Goal: Information Seeking & Learning: Learn about a topic

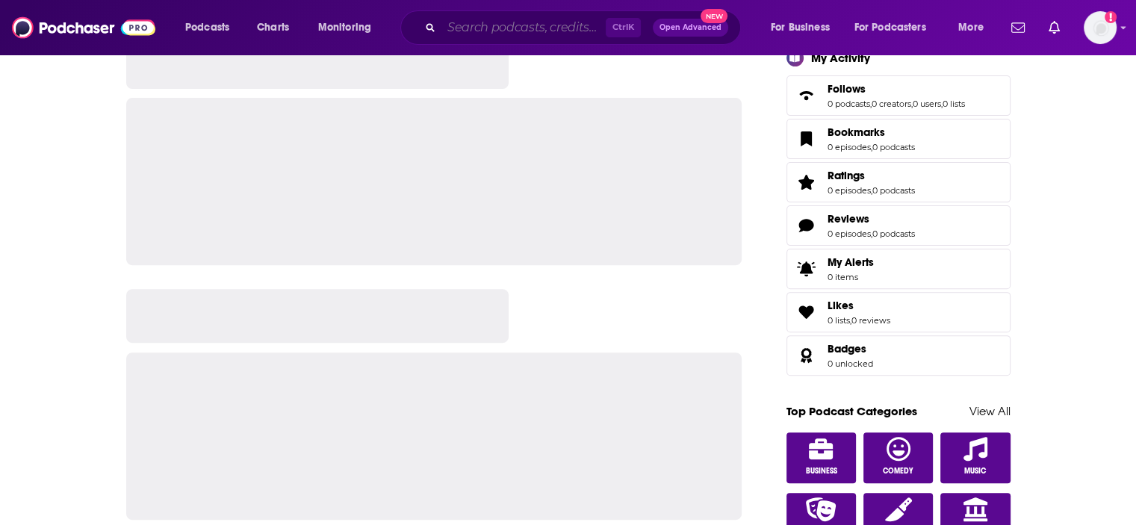
click at [506, 23] on input "Search podcasts, credits, & more..." at bounding box center [523, 28] width 164 height 24
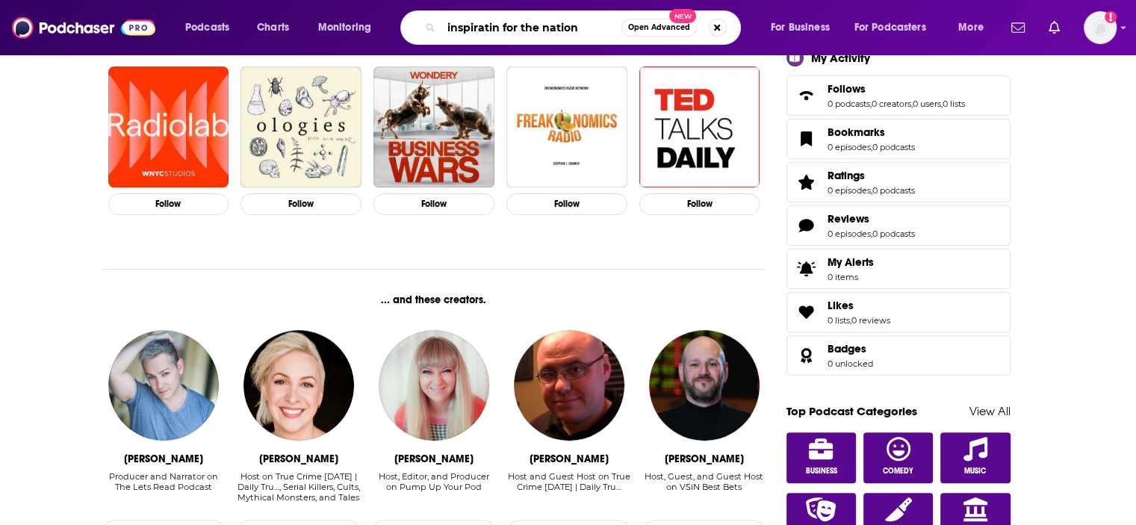
drag, startPoint x: 495, startPoint y: 29, endPoint x: 509, endPoint y: 20, distance: 16.2
click at [494, 29] on input "inspiratin for the nation" at bounding box center [531, 28] width 180 height 24
type input "inspiration for the nation"
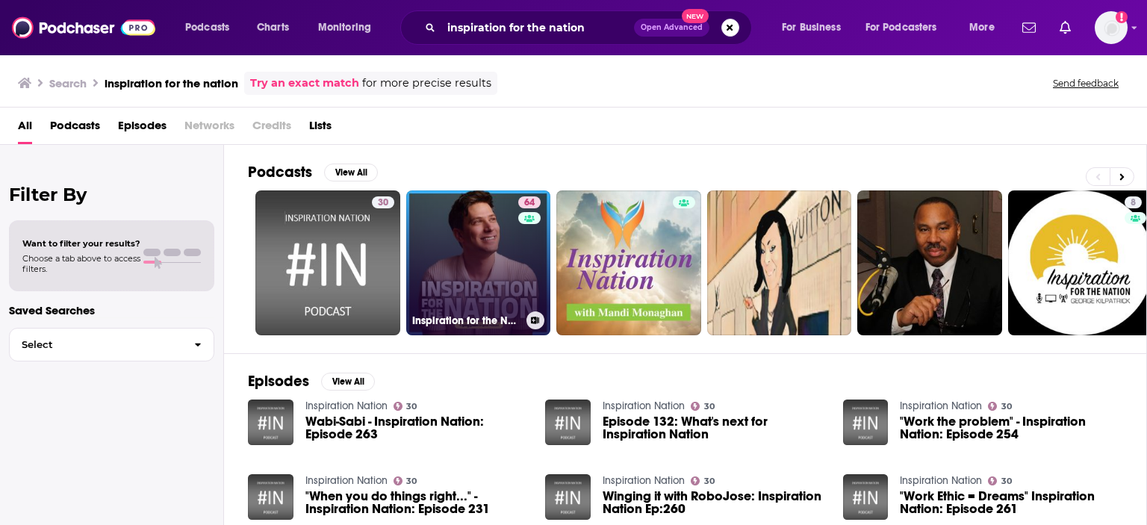
click at [472, 246] on link "64 Inspiration for the Nation with [PERSON_NAME]" at bounding box center [478, 262] width 145 height 145
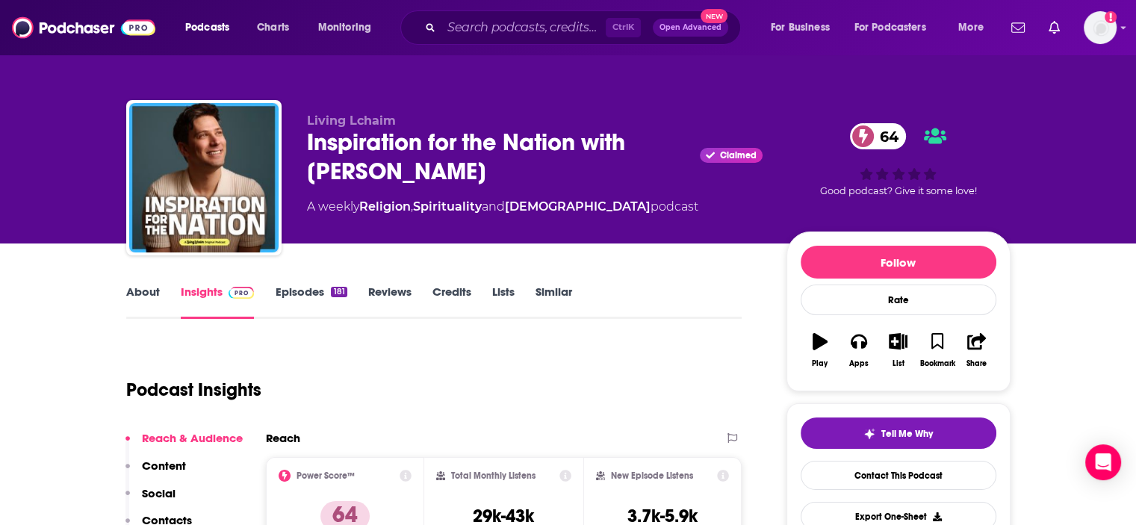
click at [216, 289] on link "Insights" at bounding box center [218, 302] width 74 height 34
click at [295, 287] on link "Episodes 181" at bounding box center [311, 302] width 72 height 34
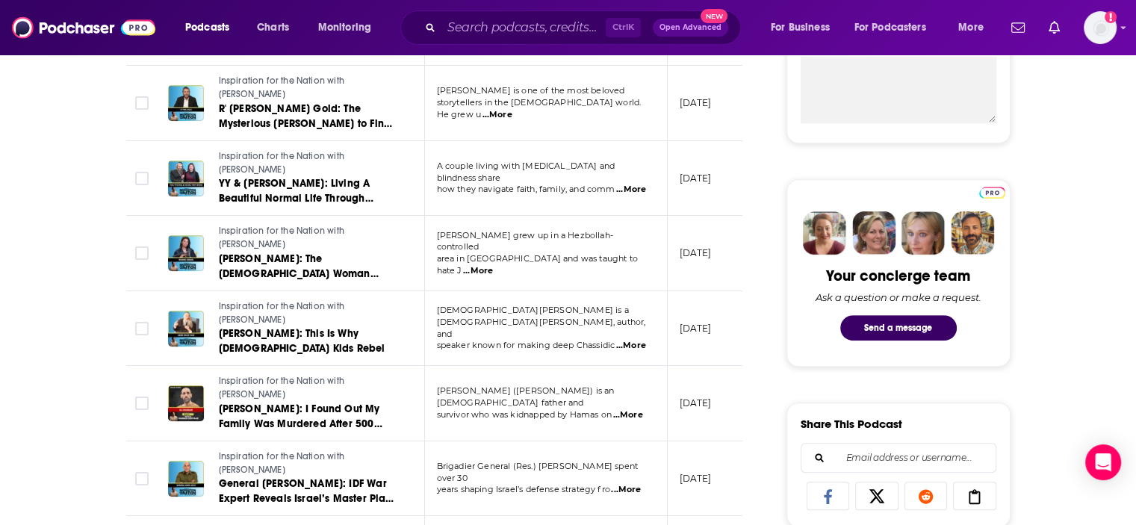
scroll to position [600, 0]
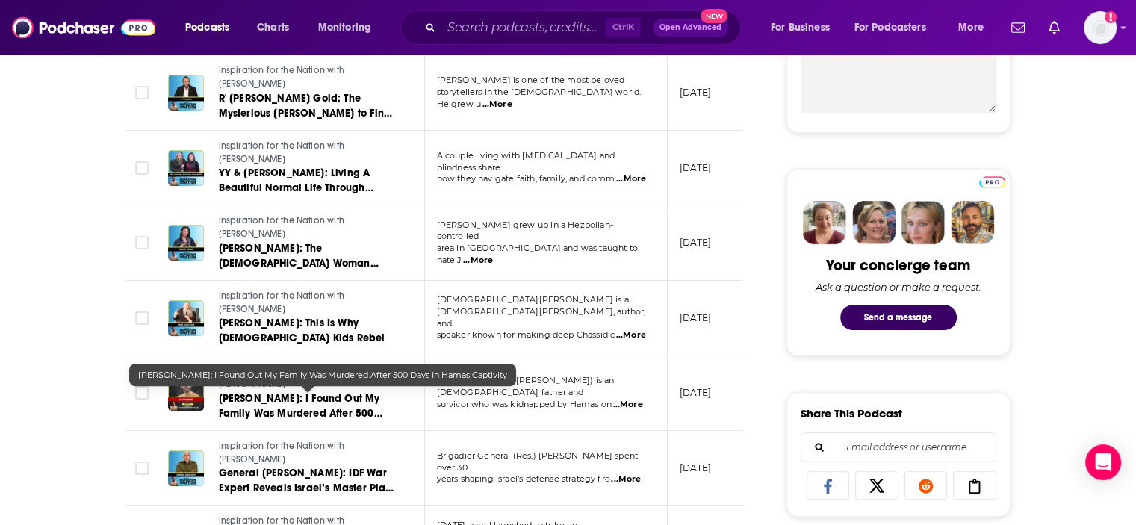
click at [269, 392] on span "[PERSON_NAME]: I Found Out My Family Was Murdered After 500 Days In Hamas Capti…" at bounding box center [301, 413] width 164 height 43
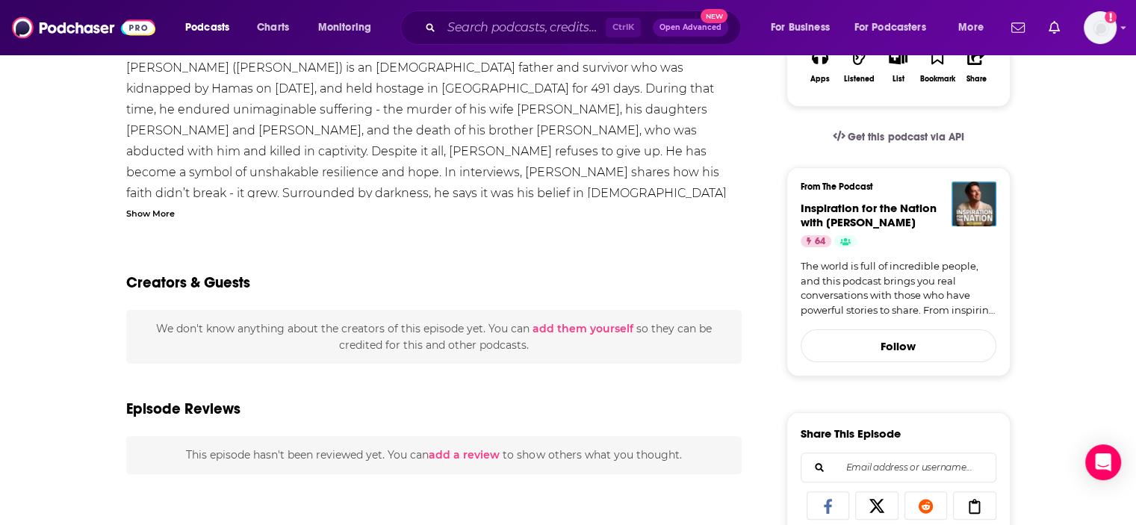
scroll to position [286, 0]
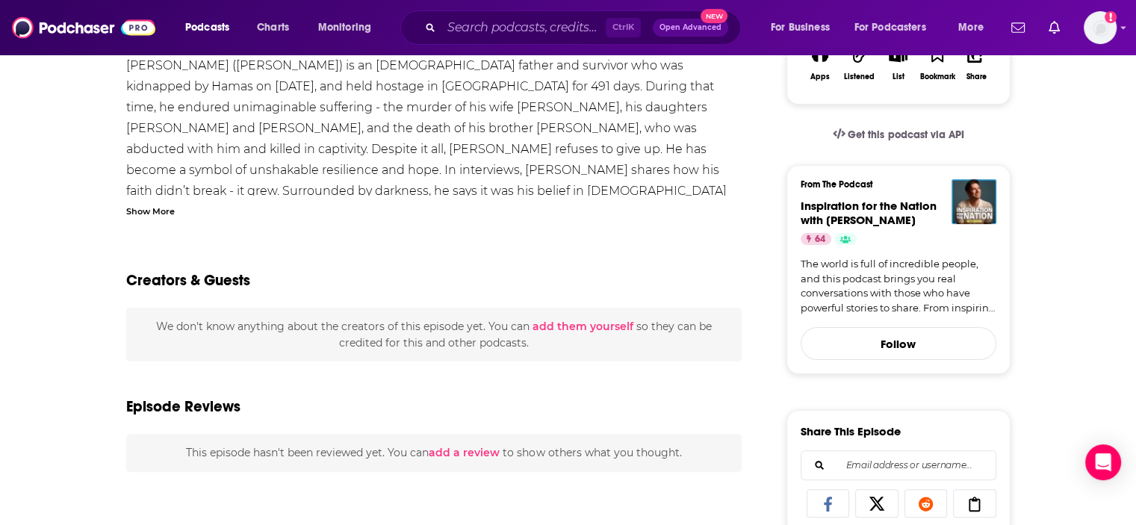
click at [161, 211] on div "Show More" at bounding box center [150, 210] width 49 height 14
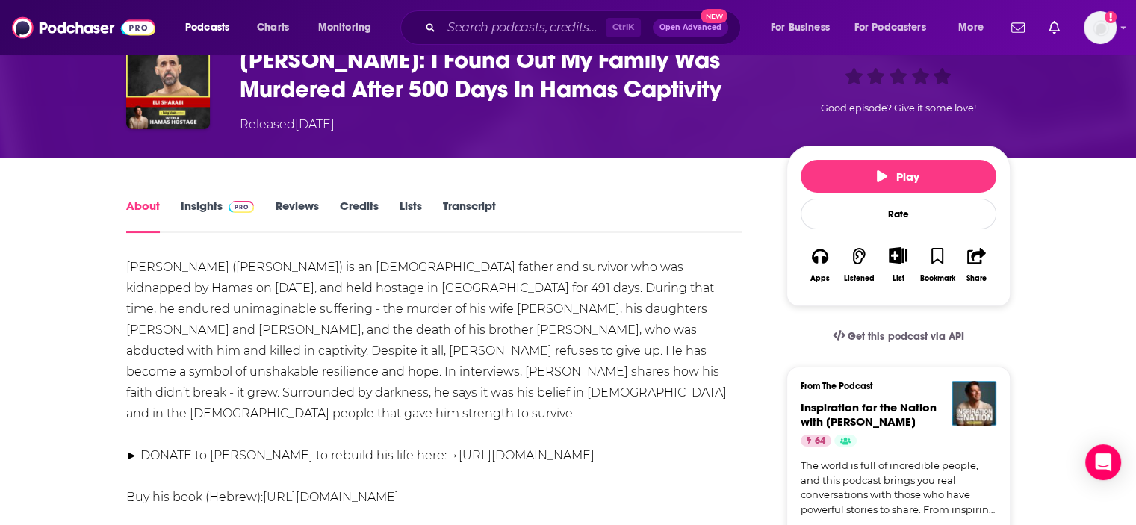
scroll to position [87, 0]
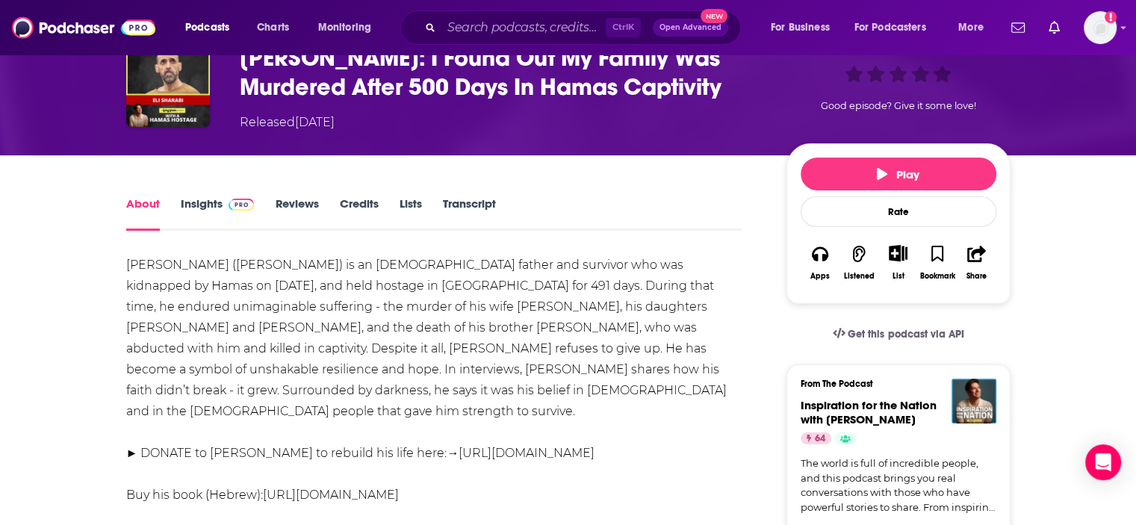
click at [213, 202] on link "Insights" at bounding box center [218, 213] width 74 height 34
